Goal: Find specific page/section: Find specific page/section

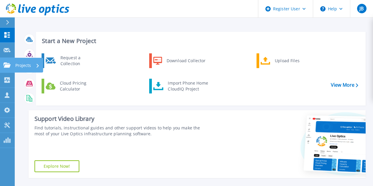
click at [11, 65] on div "Projects" at bounding box center [17, 65] width 27 height 5
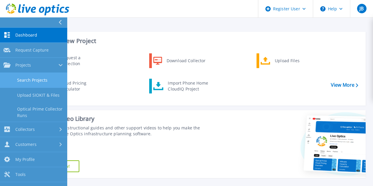
click at [35, 85] on link "Search Projects" at bounding box center [33, 80] width 67 height 15
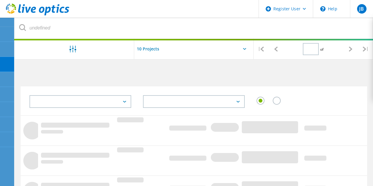
type input "1"
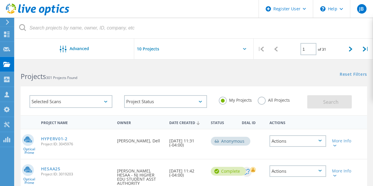
click at [262, 101] on label "All Projects" at bounding box center [274, 100] width 32 height 6
click at [0, 0] on input "All Projects" at bounding box center [0, 0] width 0 height 0
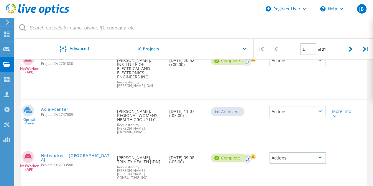
scroll to position [201, 0]
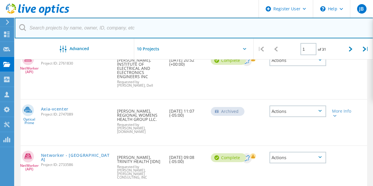
click at [88, 26] on input "text" at bounding box center [194, 28] width 359 height 21
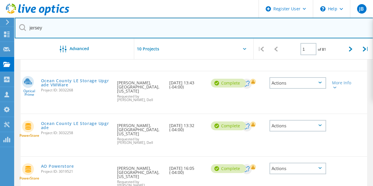
scroll to position [411, 0]
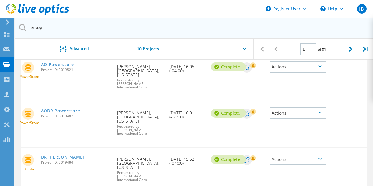
click at [71, 32] on input "jersey" at bounding box center [194, 28] width 359 height 21
type input "[GEOGRAPHIC_DATA]"
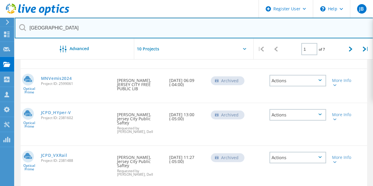
scroll to position [244, 0]
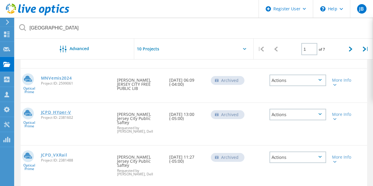
click at [62, 110] on link "JCPD_HYper-V" at bounding box center [56, 112] width 30 height 4
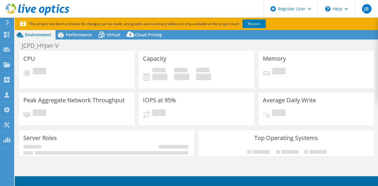
select select "USD"
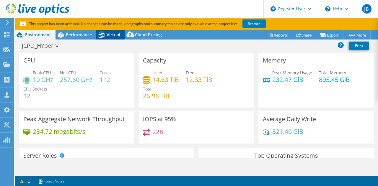
click at [113, 31] on div "Virtual" at bounding box center [110, 34] width 28 height 9
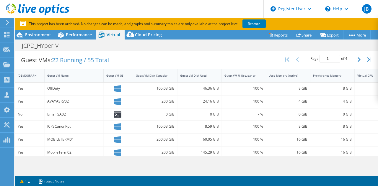
scroll to position [116, 0]
click at [168, 81] on div "Guest VM Disk Capacity" at bounding box center [155, 76] width 44 height 13
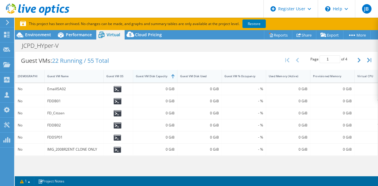
click at [168, 81] on div "Guest VM Disk Capacity" at bounding box center [155, 76] width 44 height 13
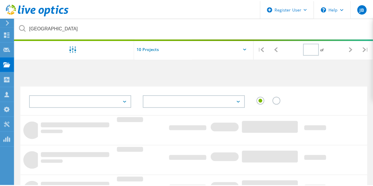
scroll to position [106, 0]
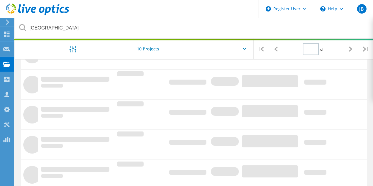
type input "1"
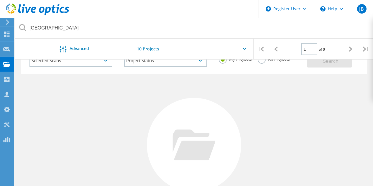
scroll to position [0, 0]
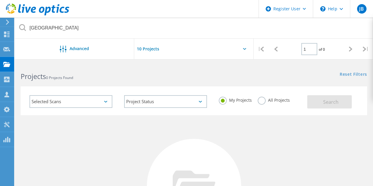
click at [263, 102] on label "All Projects" at bounding box center [274, 100] width 32 height 6
click at [0, 0] on input "All Projects" at bounding box center [0, 0] width 0 height 0
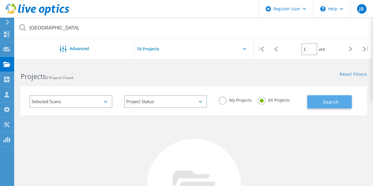
click at [308, 98] on button "Search" at bounding box center [329, 101] width 45 height 13
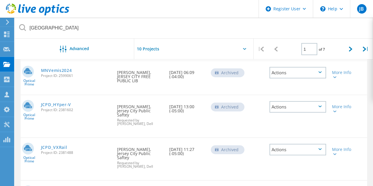
scroll to position [244, 0]
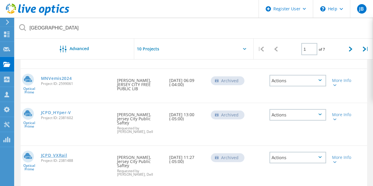
click at [65, 153] on link "JCPD_VXRail" at bounding box center [54, 155] width 26 height 4
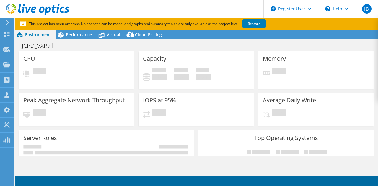
select select "USD"
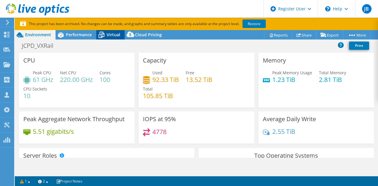
click at [115, 38] on div "Virtual" at bounding box center [110, 34] width 28 height 9
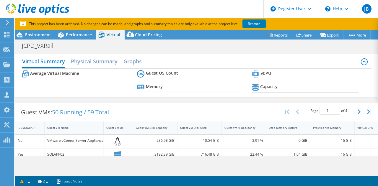
click at [225, 116] on div "Guest VMs: 50 Running / 59 Total Page 1 of 4 5 rows 10 rows 20 rows 25 rows 50 …" at bounding box center [196, 112] width 362 height 18
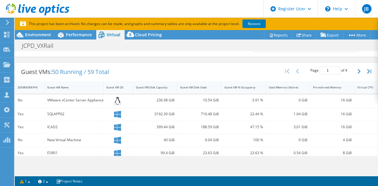
scroll to position [105, 0]
click at [167, 86] on div "Guest VM Disk Capacity" at bounding box center [152, 87] width 32 height 4
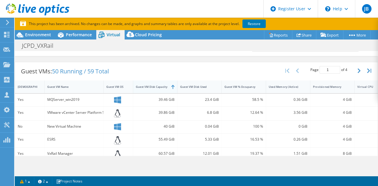
click at [167, 86] on div "Guest VM Disk Capacity" at bounding box center [152, 87] width 32 height 4
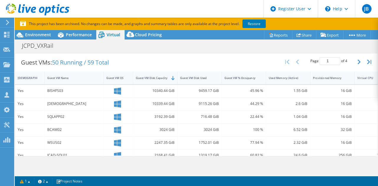
scroll to position [114, 0]
